Goal: Information Seeking & Learning: Learn about a topic

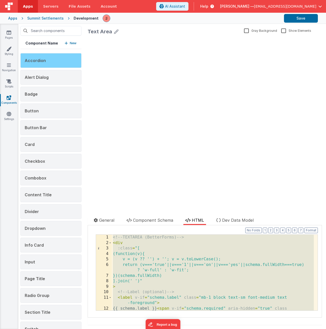
click at [51, 60] on div "Accordion" at bounding box center [50, 60] width 61 height 15
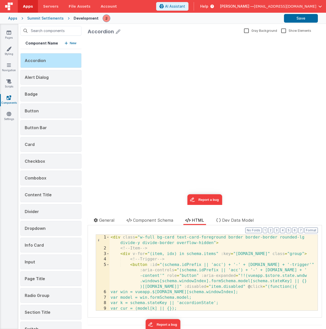
click at [174, 260] on div "< div class = "w-full bg-card text-card-foreground border border-border rounded…" at bounding box center [211, 281] width 204 height 92
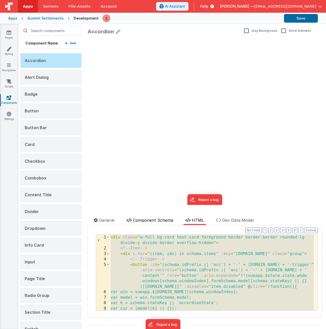
click at [140, 219] on span "Component Schema" at bounding box center [153, 220] width 40 height 5
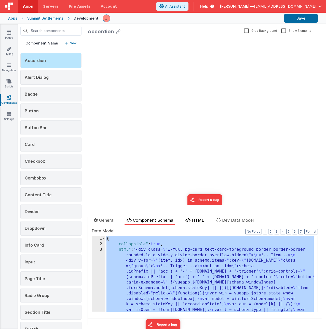
click at [203, 222] on span "HTML" at bounding box center [198, 220] width 12 height 5
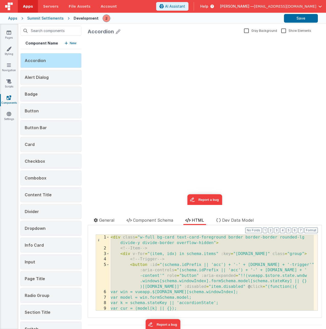
click at [189, 263] on div "< div class = "w-full bg-card text-card-foreground border border-border rounded…" at bounding box center [211, 281] width 204 height 92
click at [48, 73] on div "Alert Dialog" at bounding box center [50, 77] width 61 height 15
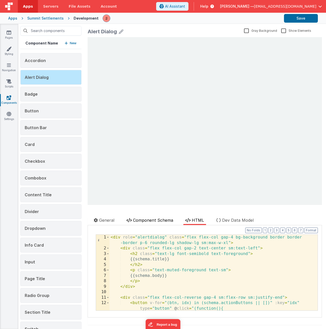
click at [155, 223] on li "Component Schema" at bounding box center [149, 221] width 51 height 8
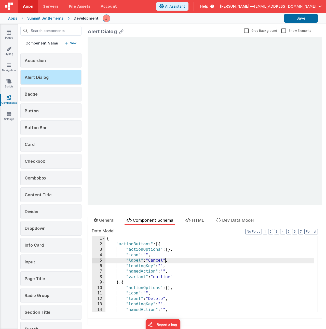
click at [165, 259] on div "{ "actionButtons" : [{ "actionOptions" : { } , "icon" : "" , "label" : "Cancel"…" at bounding box center [209, 279] width 208 height 87
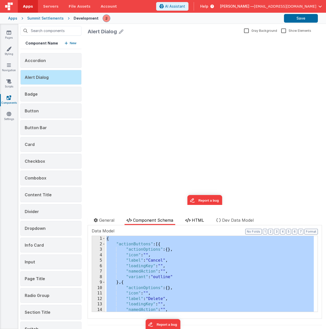
click at [199, 221] on span "HTML" at bounding box center [198, 220] width 12 height 5
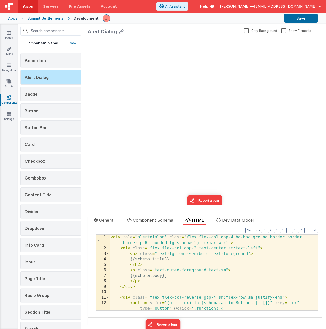
click at [201, 255] on div "< div role = "alertdialog" class = "flex flex-col gap-4 bg-background border bo…" at bounding box center [211, 281] width 204 height 92
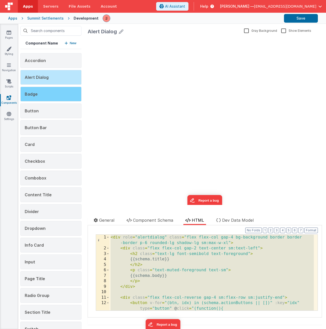
click at [42, 94] on div "Badge" at bounding box center [50, 94] width 61 height 15
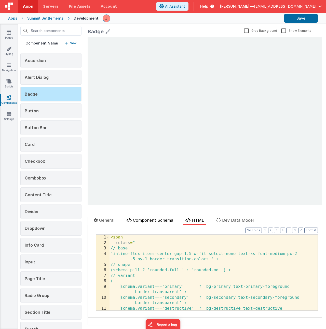
click at [143, 221] on span "Component Schema" at bounding box center [153, 220] width 40 height 5
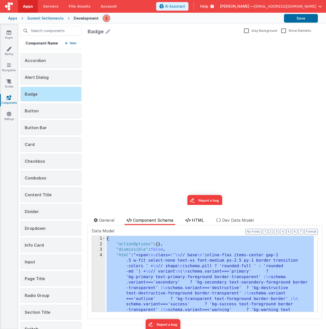
click at [197, 221] on span "HTML" at bounding box center [198, 220] width 12 height 5
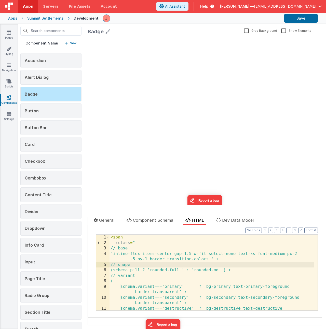
click at [192, 265] on div "< span :class = " // base 'inline-flex items-center gap-1.5 w-fit select-none t…" at bounding box center [211, 281] width 204 height 92
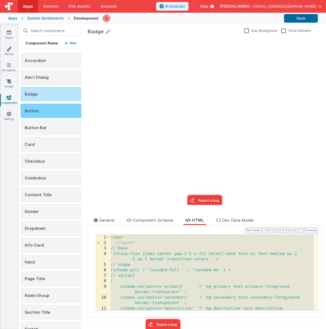
click at [53, 114] on div "Button" at bounding box center [50, 111] width 61 height 15
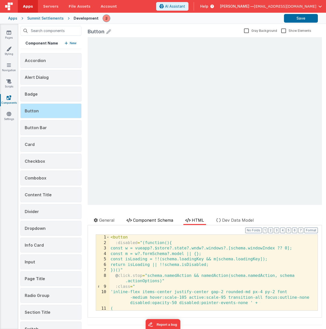
click at [157, 219] on span "Component Schema" at bounding box center [153, 220] width 40 height 5
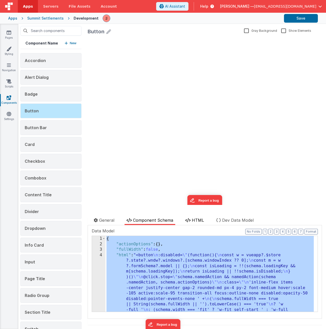
click at [197, 218] on span "HTML" at bounding box center [198, 220] width 12 height 5
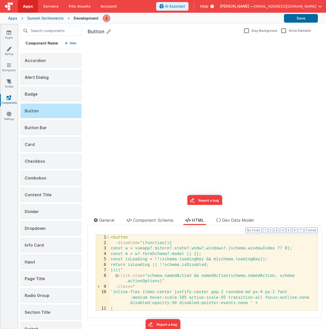
click at [168, 261] on div "< button :disabled = "(function(){ const w = vueapp?.$store?.state?.wndw?.windo…" at bounding box center [211, 281] width 204 height 92
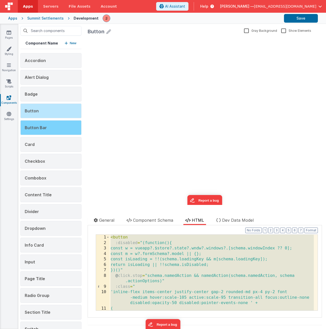
click at [47, 132] on div "Button Bar" at bounding box center [50, 127] width 61 height 15
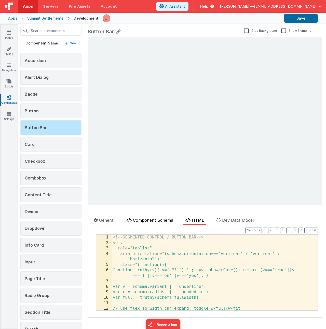
click at [146, 221] on span "Component Schema" at bounding box center [153, 220] width 40 height 5
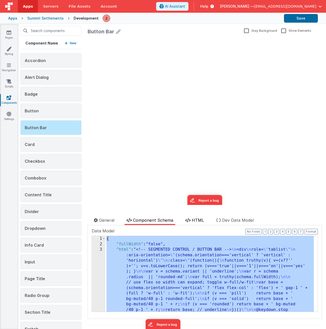
click at [195, 221] on span "HTML" at bounding box center [198, 220] width 12 height 5
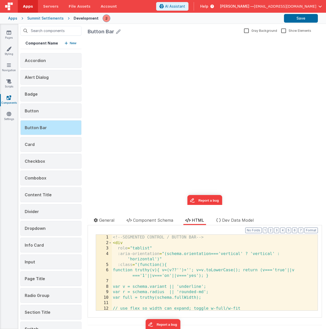
click at [223, 258] on div "<!-- SEGMENTED CONTROL / BUTTON BAR --> < div role = "tablist" :aria-orientatio…" at bounding box center [213, 281] width 202 height 92
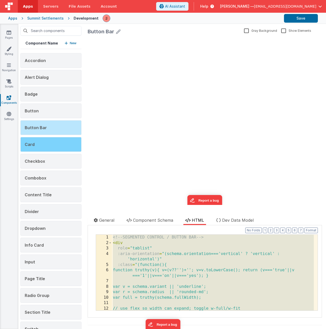
click at [40, 149] on div "Card" at bounding box center [50, 144] width 61 height 15
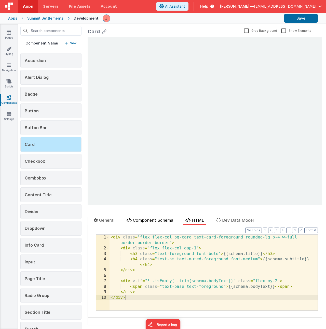
click at [147, 220] on span "Component Schema" at bounding box center [153, 220] width 40 height 5
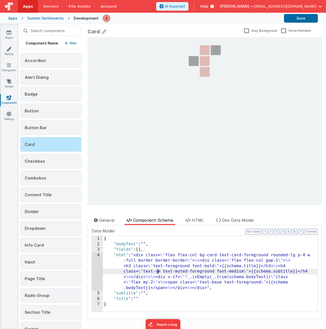
click at [157, 271] on div "{ "bodyText" : "" , "fields" : [ ] , "html" : "<div class= \" flex flex-col bg-…" at bounding box center [210, 279] width 215 height 87
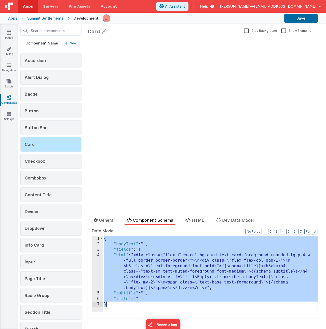
click at [150, 249] on div "{ "bodyText" : "" , "fields" : [ ] , "html" : "<div class= \" flex flex-col bg-…" at bounding box center [210, 279] width 215 height 87
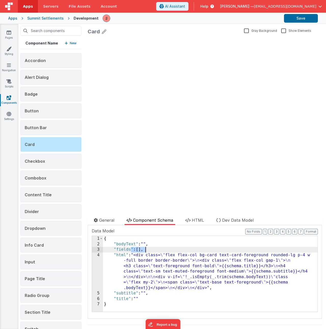
click at [151, 249] on div "{ "bodyText" : "" , "fields" : [ ] , "html" : "<div class= \" flex flex-col bg-…" at bounding box center [210, 279] width 215 height 87
click at [150, 249] on div "{ "bodyText" : "" , "fields" : [ ] , "html" : "<div class= \" flex flex-col bg-…" at bounding box center [210, 279] width 215 height 87
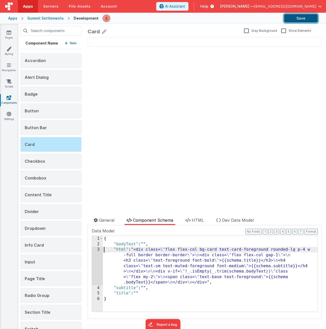
click at [297, 16] on button "Save" at bounding box center [301, 18] width 34 height 9
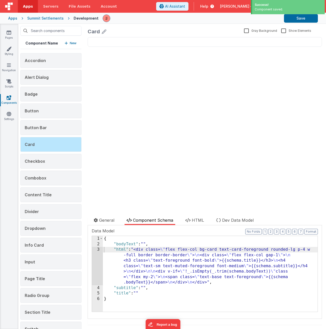
click at [163, 270] on div "{ "bodyText" : "" , "html" : "<div class= \" flex flex-col bg-card text-card-fo…" at bounding box center [210, 279] width 215 height 87
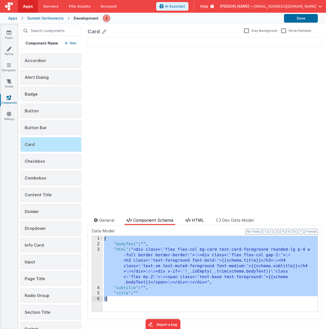
click at [198, 219] on span "HTML" at bounding box center [198, 220] width 12 height 5
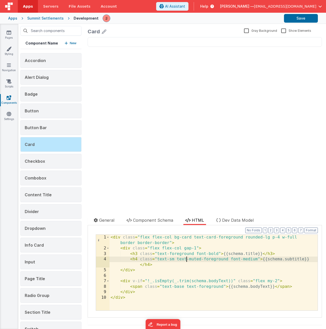
click at [187, 260] on div "< div class = "flex flex-col bg-card text-card-foreground rounded-lg p-4 w-full…" at bounding box center [213, 281] width 208 height 92
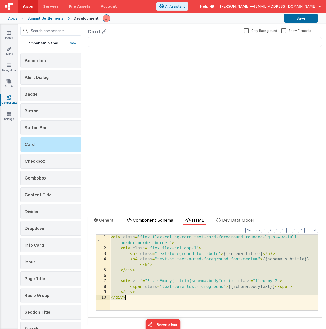
click at [161, 222] on span "Component Schema" at bounding box center [153, 220] width 40 height 5
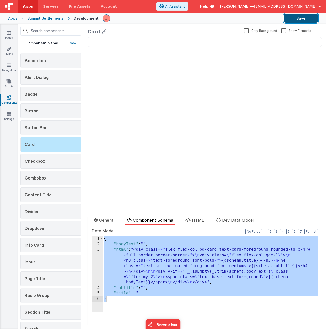
click at [290, 18] on button "Save" at bounding box center [301, 18] width 34 height 9
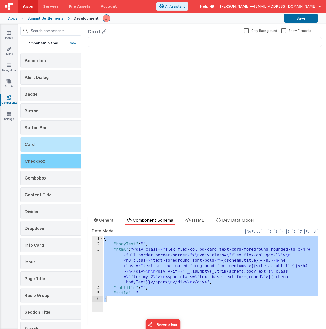
click at [44, 163] on span "Checkbox" at bounding box center [35, 161] width 20 height 5
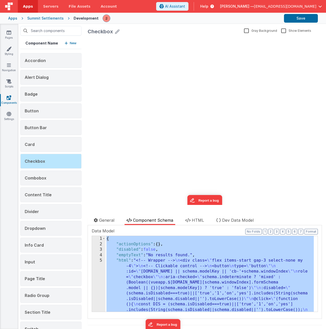
scroll to position [238, 0]
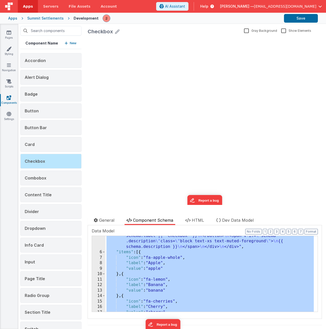
click at [140, 253] on div ""html" : "<!-- Wrapper --> \n <div class= \" flex items-start gap-3 select-none…" at bounding box center [209, 175] width 208 height 311
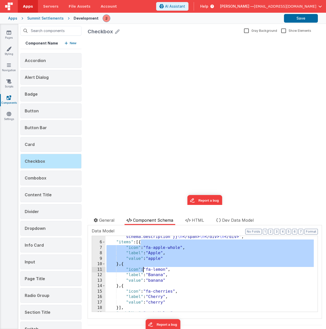
scroll to position [274, 0]
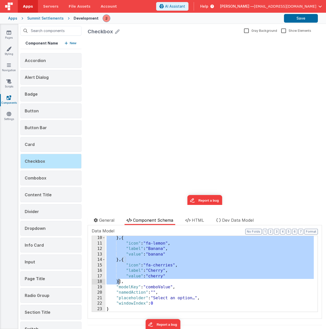
drag, startPoint x: 140, startPoint y: 253, endPoint x: 118, endPoint y: 281, distance: 35.5
click at [118, 281] on div "} , { "icon" : "fa-lemon" , "label" : "Banana" , "value" : "banana" } , { "icon…" at bounding box center [209, 278] width 208 height 87
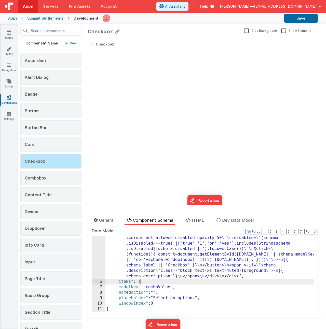
scroll to position [209, 0]
click at [198, 219] on span "HTML" at bounding box center [198, 220] width 12 height 5
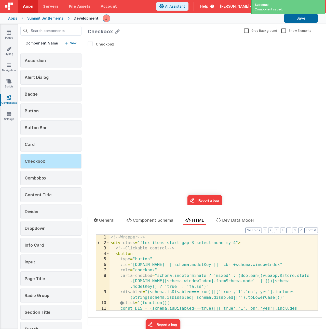
click at [176, 257] on div "<!-- Wrapper --> < div class = "flex items-start gap-3 select-none my-4" > <!--…" at bounding box center [211, 281] width 204 height 92
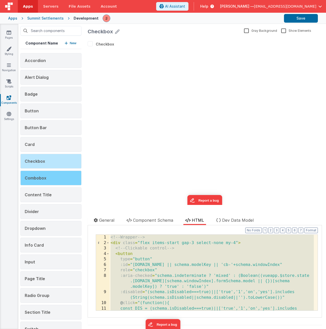
click at [43, 180] on span "Combobox" at bounding box center [36, 178] width 22 height 5
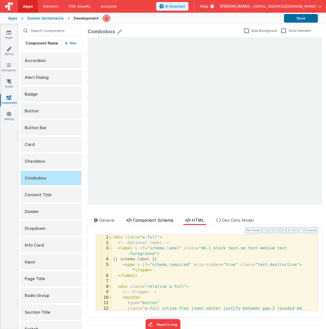
click at [138, 221] on span "Component Schema" at bounding box center [153, 220] width 40 height 5
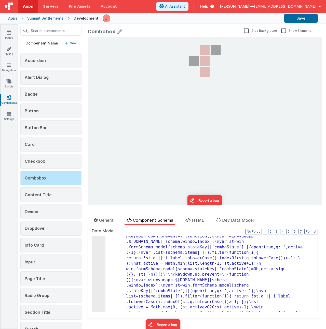
scroll to position [331, 0]
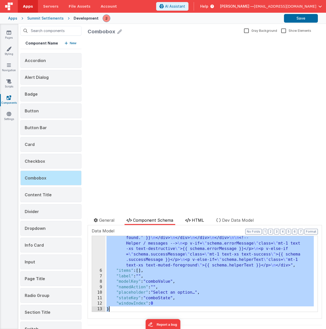
click at [196, 221] on span "HTML" at bounding box center [198, 220] width 12 height 5
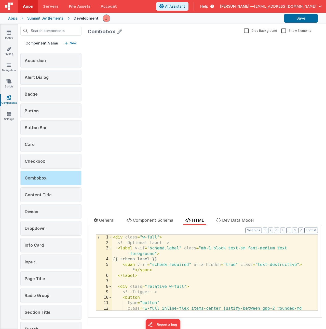
click at [191, 267] on div "< div class = "w-full" > <!-- Optional label --> < label v-if = "schema.label" …" at bounding box center [213, 289] width 202 height 109
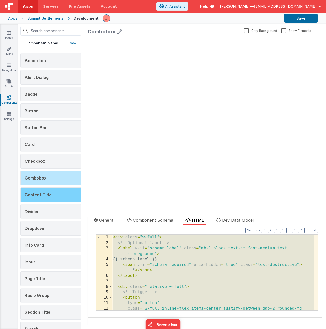
click at [36, 198] on div "Content Title" at bounding box center [50, 195] width 61 height 15
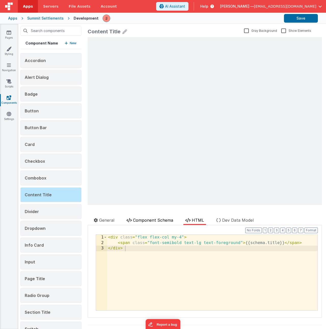
click at [141, 219] on span "Component Schema" at bounding box center [153, 220] width 40 height 5
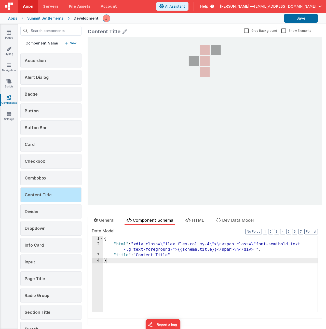
click at [145, 254] on div "{ "html" : "<div class= \" flex flex-col my-4 \" > \n <span class= \" font-semi…" at bounding box center [210, 279] width 215 height 87
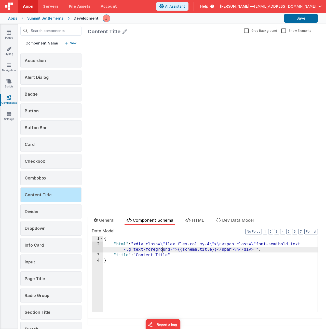
click at [163, 251] on div "{ "html" : "<div class= \" flex flex-col my-4 \" > \n <span class= \" font-semi…" at bounding box center [210, 279] width 215 height 87
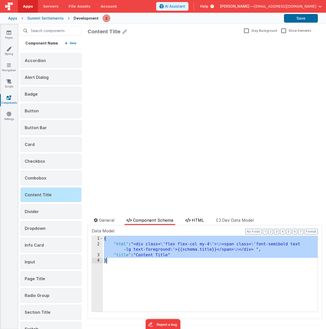
click at [186, 219] on icon at bounding box center [187, 220] width 5 height 4
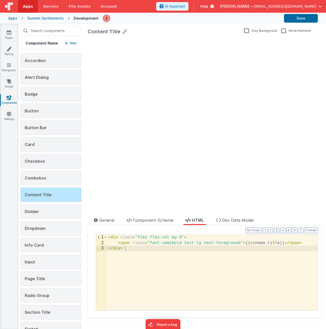
click at [175, 257] on div "< div class = "flex flex-col my-4" > < span class = "font-semibold text-lg text…" at bounding box center [212, 278] width 210 height 87
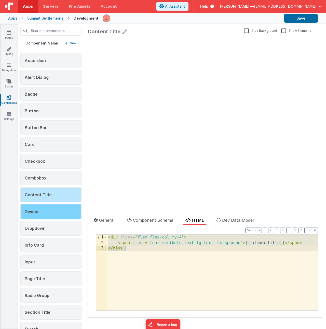
click at [63, 210] on div "Divider" at bounding box center [50, 211] width 61 height 15
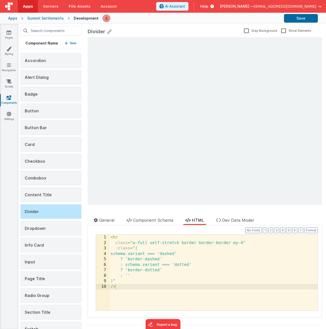
click at [137, 252] on div "< hr class = "w-full self-stretch border border-border my-4" :class = "( schema…" at bounding box center [213, 278] width 208 height 87
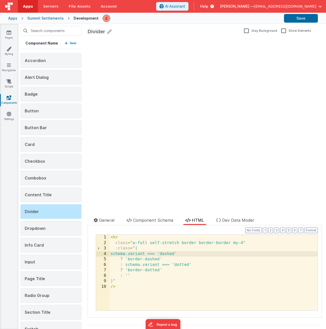
click at [141, 227] on div "Documentation Delete Component Data Model Format 7 6 5 4 3 2 1 No Folds XXXXXXX…" at bounding box center [205, 271] width 234 height 92
click at [145, 222] on span "Component Schema" at bounding box center [153, 220] width 40 height 5
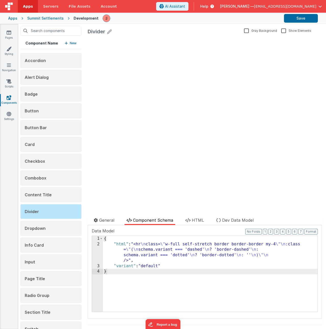
click at [148, 257] on div "{ "html" : "<hr \n class= \" w-full self-stretch border border-border my-4 \"\n…" at bounding box center [210, 279] width 215 height 87
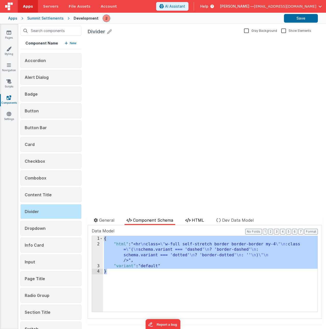
click at [199, 219] on span "HTML" at bounding box center [198, 220] width 12 height 5
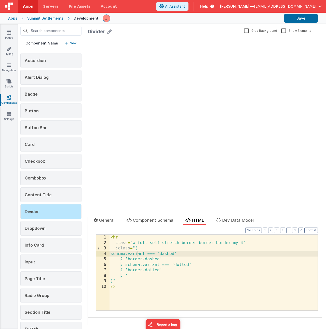
click at [199, 259] on div "< hr class = "w-full self-stretch border border-border my-4" :class = "( schema…" at bounding box center [213, 278] width 208 height 87
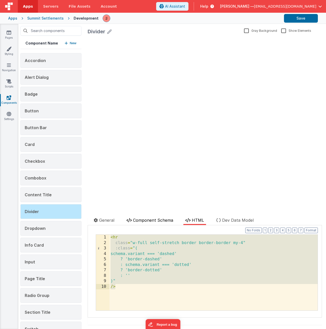
click at [142, 221] on span "Component Schema" at bounding box center [153, 220] width 40 height 5
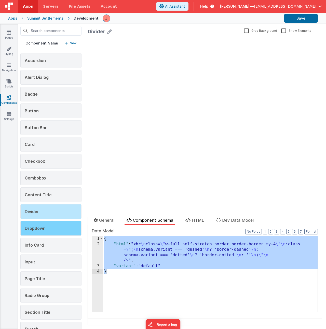
click at [45, 231] on div "Dropdown" at bounding box center [50, 228] width 61 height 15
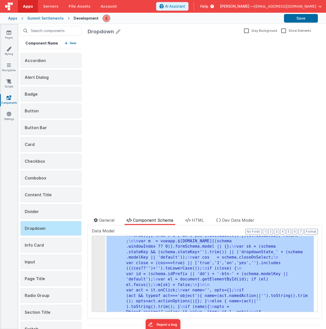
scroll to position [1259, 0]
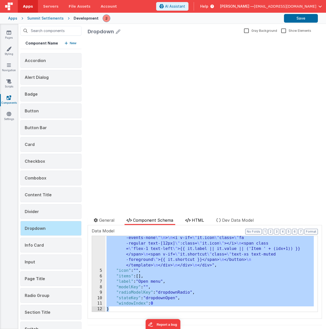
click at [199, 218] on span "HTML" at bounding box center [198, 220] width 12 height 5
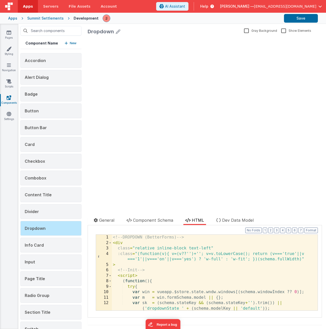
click at [194, 243] on div "<!-- DROPDOWN (BetterForms) --> < div class = "relative inline-block text-left"…" at bounding box center [213, 278] width 202 height 87
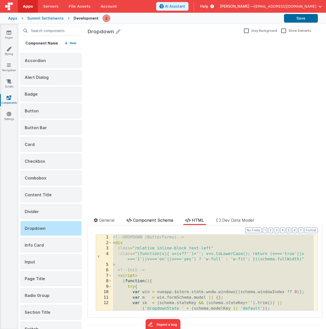
click at [144, 221] on span "Component Schema" at bounding box center [153, 220] width 40 height 5
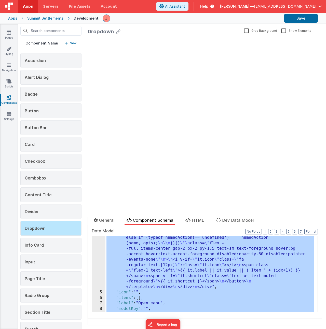
scroll to position [1259, 0]
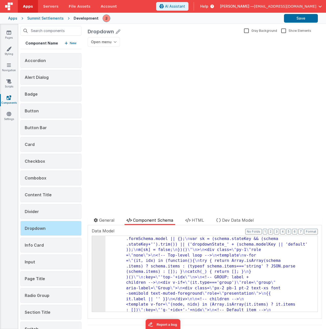
scroll to position [0, 0]
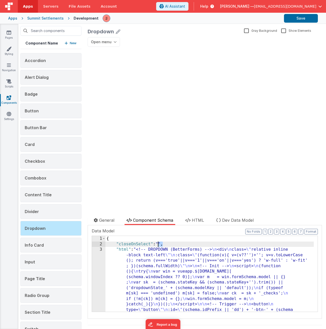
drag, startPoint x: 162, startPoint y: 243, endPoint x: 158, endPoint y: 244, distance: 3.7
click at [190, 222] on li "HTML" at bounding box center [194, 221] width 23 height 8
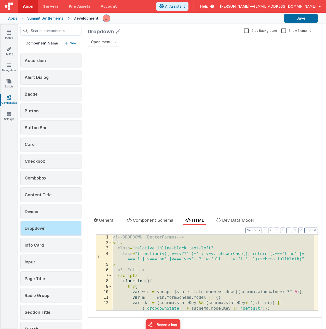
click at [193, 248] on div "<!-- DROPDOWN (BetterForms) --> < div class = "relative inline-block text-left"…" at bounding box center [213, 278] width 202 height 87
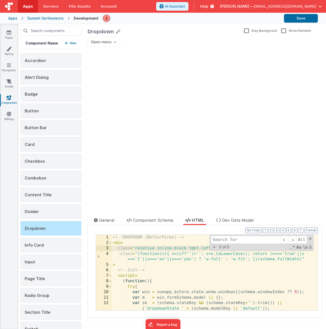
type input "d"
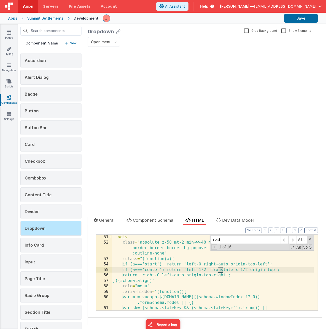
scroll to position [1346, 0]
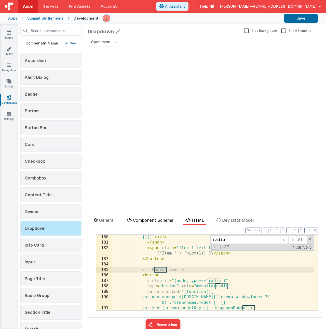
type input "radio"
click at [162, 223] on span "Component Schema" at bounding box center [153, 220] width 40 height 5
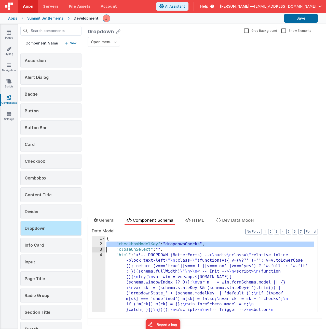
scroll to position [1259, 0]
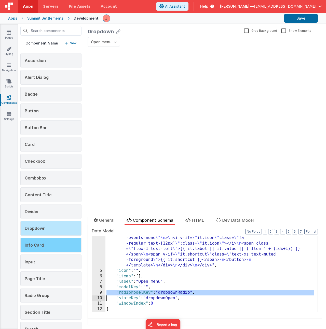
click at [46, 244] on div "Info Card" at bounding box center [50, 245] width 61 height 15
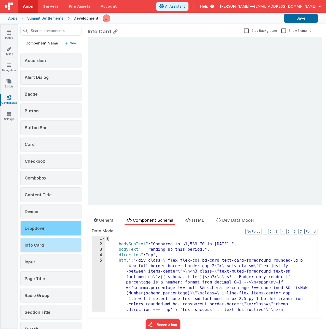
scroll to position [0, 0]
click at [45, 229] on div "Dropdown" at bounding box center [50, 228] width 61 height 15
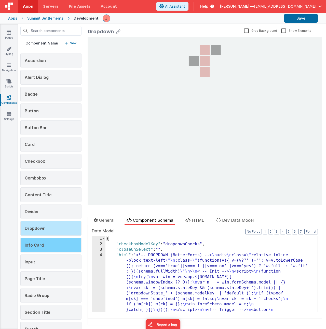
click at [55, 248] on div "Info Card" at bounding box center [50, 245] width 61 height 15
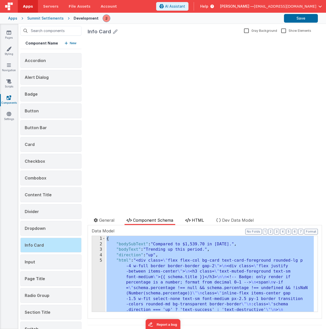
click at [193, 219] on span "HTML" at bounding box center [198, 220] width 12 height 5
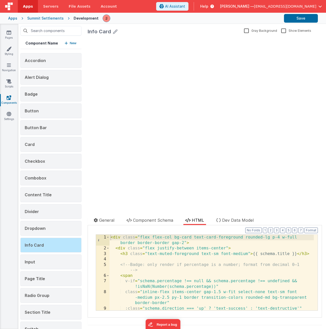
click at [187, 246] on div "< div class = "flex flex-col bg-card text-card-foreground rounded-lg p-4 w-full…" at bounding box center [211, 281] width 204 height 92
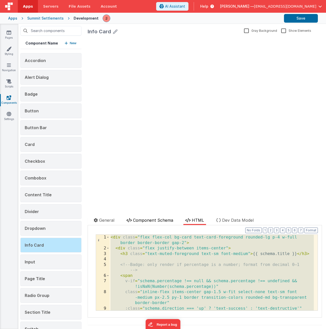
click at [162, 219] on span "Component Schema" at bounding box center [153, 220] width 40 height 5
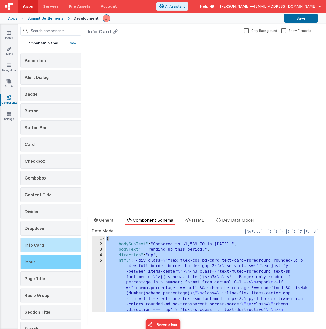
click at [52, 260] on div "Input" at bounding box center [50, 262] width 61 height 15
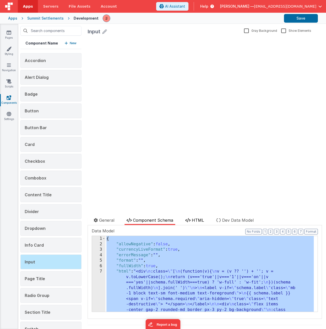
click at [193, 220] on span "HTML" at bounding box center [198, 220] width 12 height 5
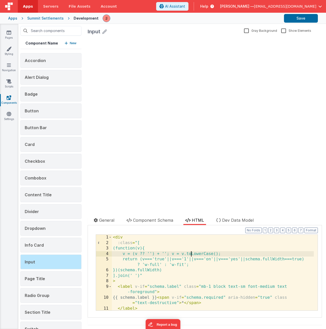
click at [192, 256] on div "< div :class = "[ (function(v){ v = (v ?? '') + ''; v = v.toLowerCase(); return…" at bounding box center [213, 278] width 202 height 87
